Goal: Information Seeking & Learning: Learn about a topic

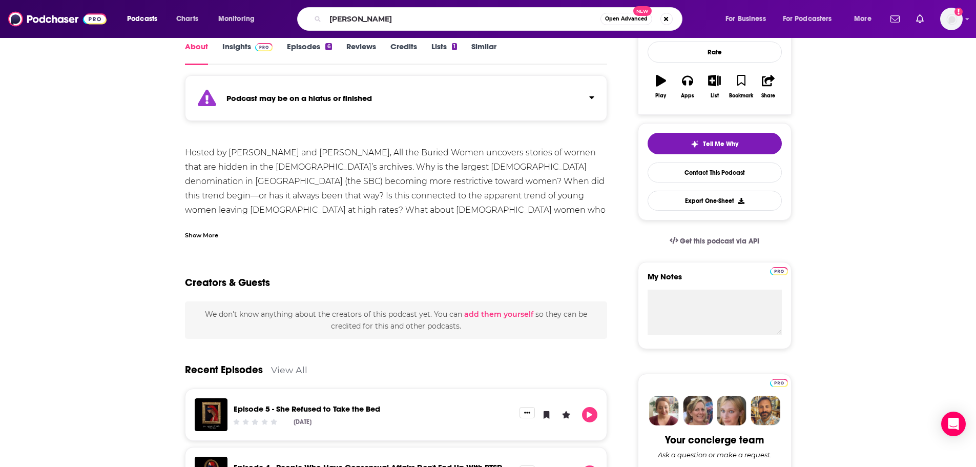
type input "[PERSON_NAME]"
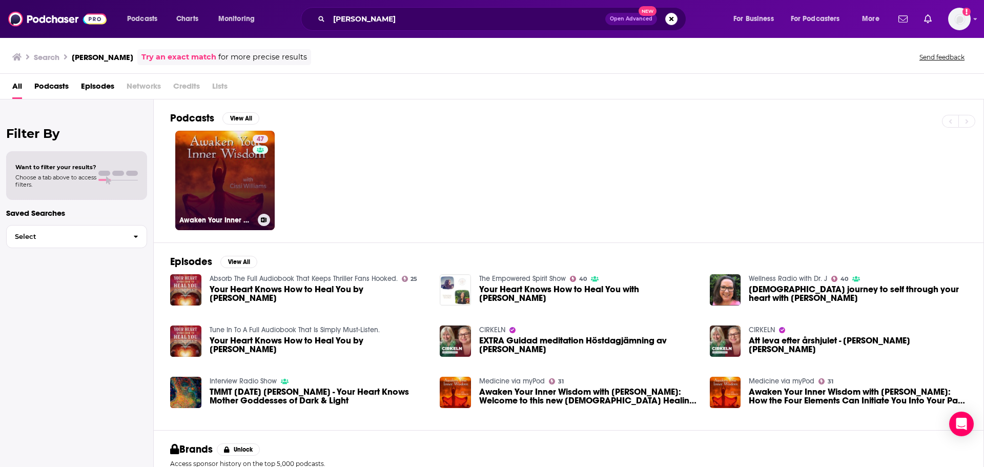
click at [223, 179] on link "47 Awaken Your Inner Wisdom with [PERSON_NAME]" at bounding box center [224, 180] width 99 height 99
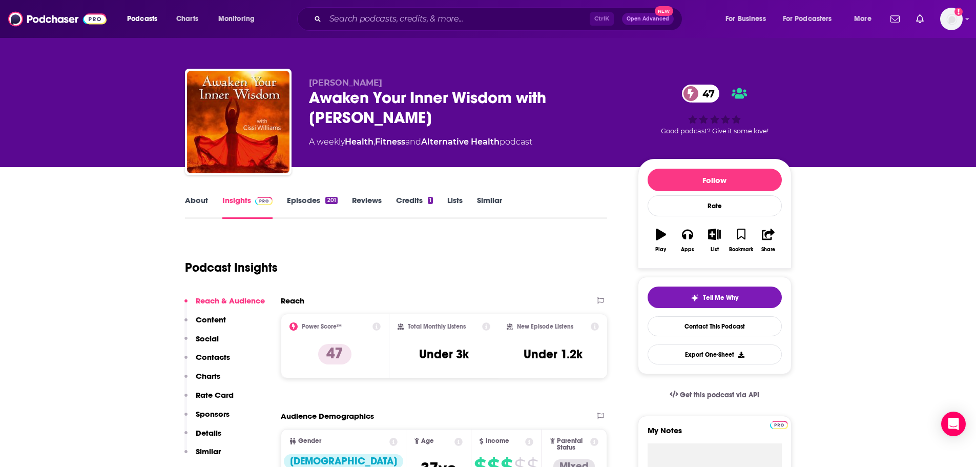
scroll to position [51, 0]
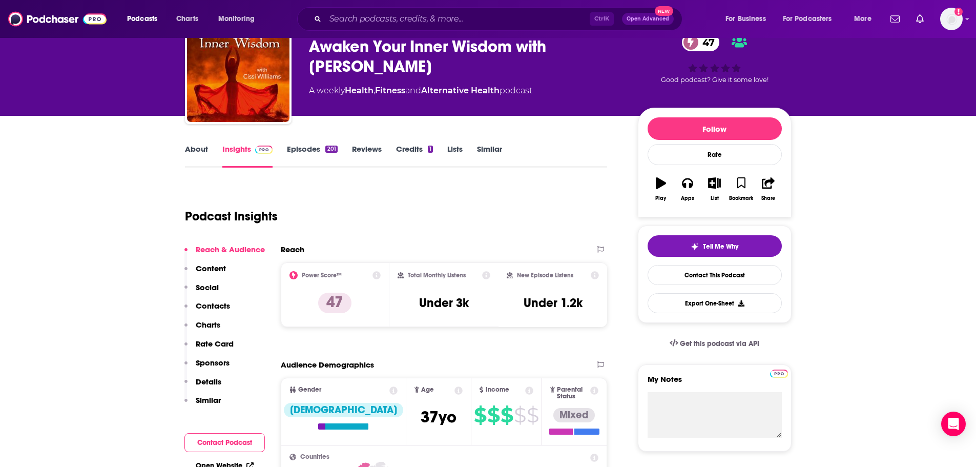
click at [292, 152] on link "Episodes 201" at bounding box center [312, 156] width 50 height 24
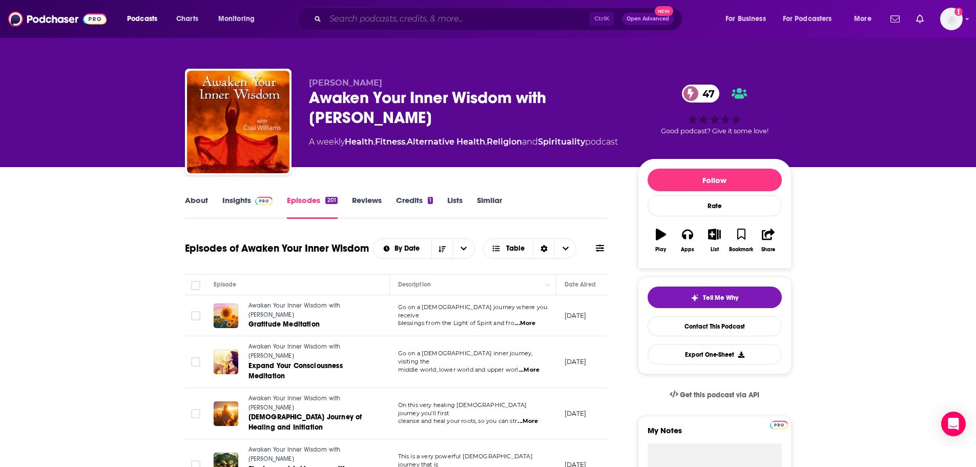
click at [352, 24] on input "Search podcasts, credits, & more..." at bounding box center [457, 19] width 264 height 16
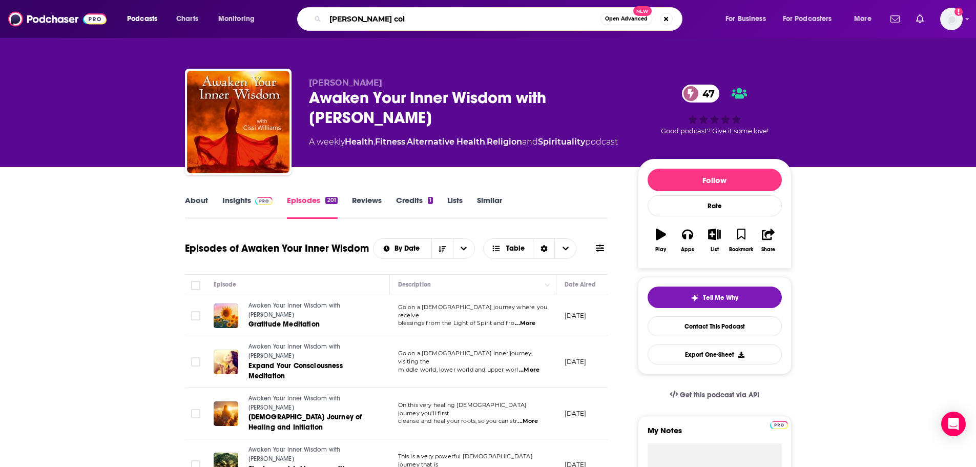
type input "[PERSON_NAME]"
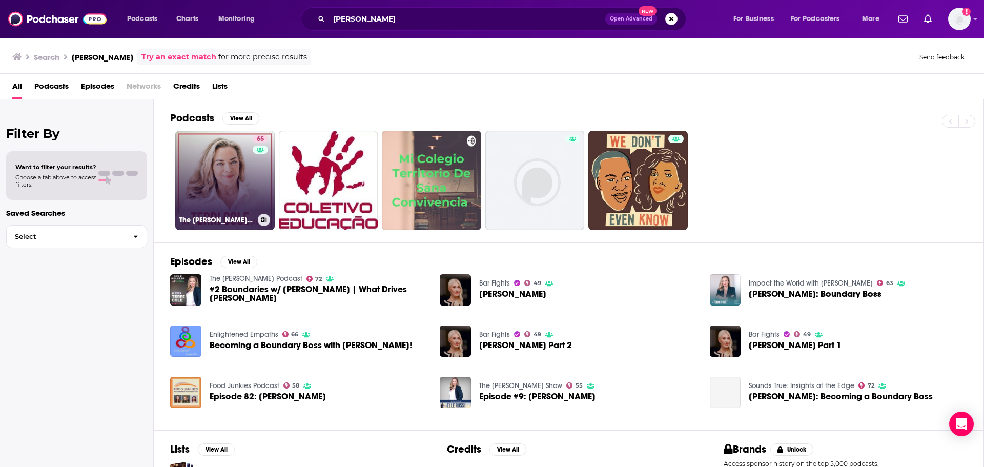
click at [206, 179] on link "65 The [PERSON_NAME] Show" at bounding box center [224, 180] width 99 height 99
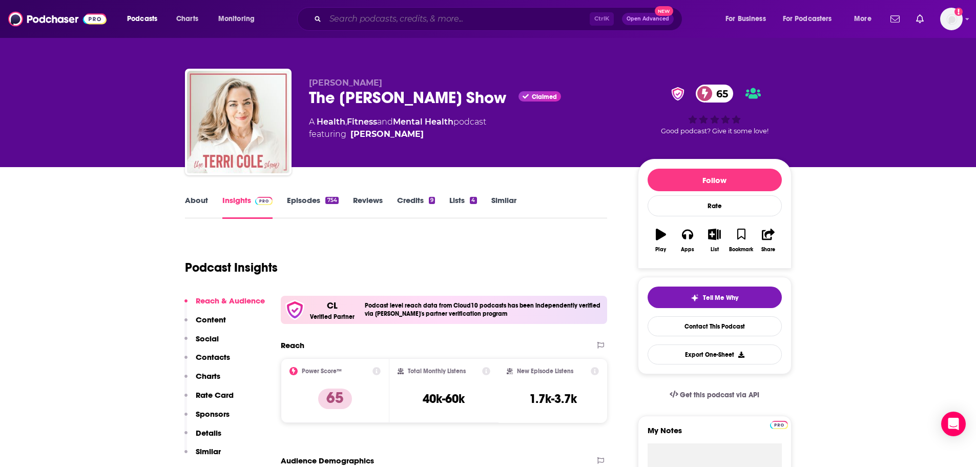
click at [388, 20] on input "Search podcasts, credits, & more..." at bounding box center [457, 19] width 264 height 16
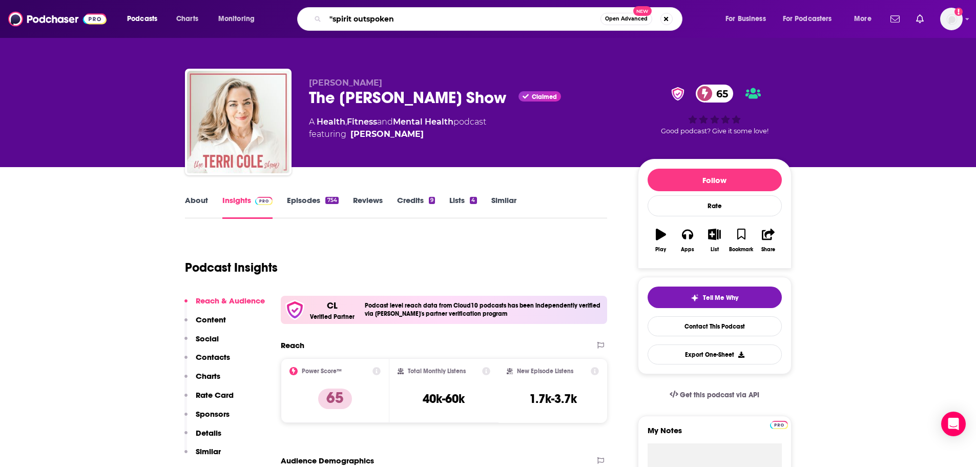
type input ""spirit outspoken""
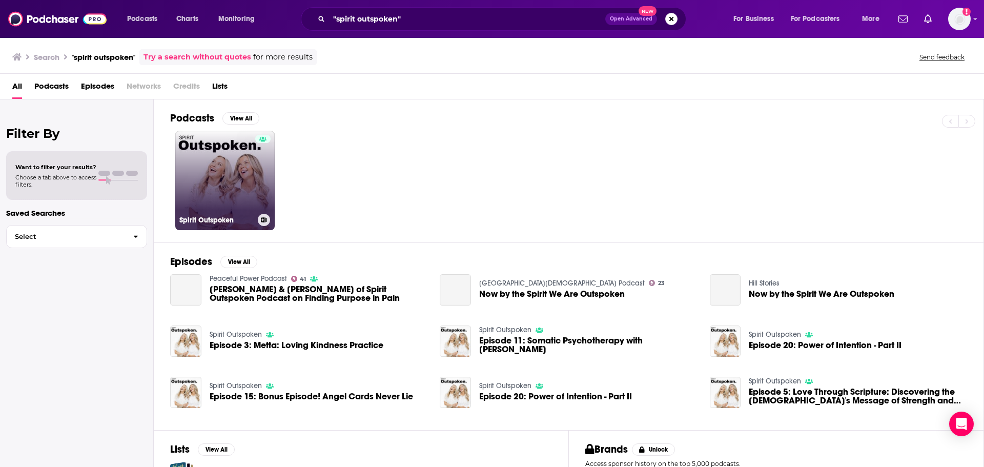
click at [238, 179] on link "Spirit Outspoken" at bounding box center [224, 180] width 99 height 99
